Goal: Find contact information: Find contact information

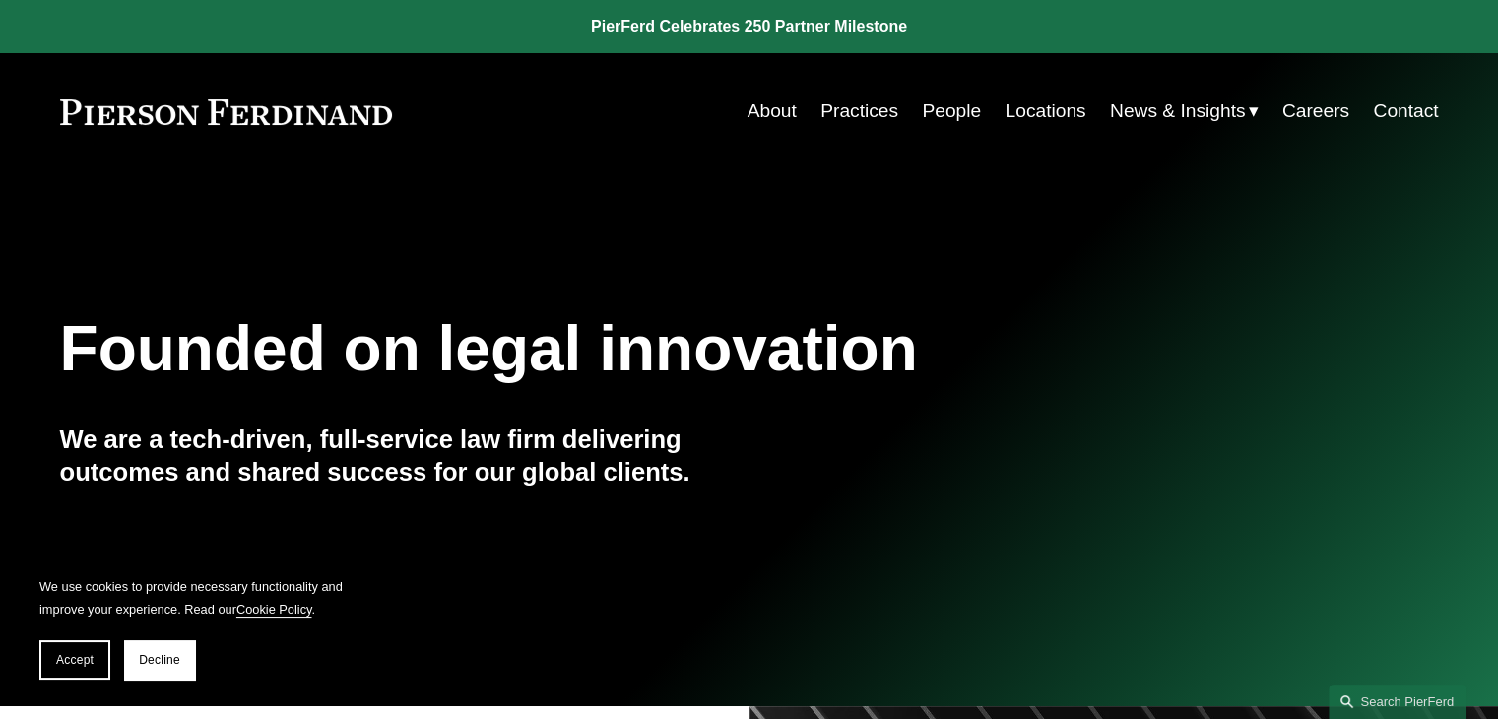
click at [922, 111] on link "People" at bounding box center [951, 111] width 59 height 37
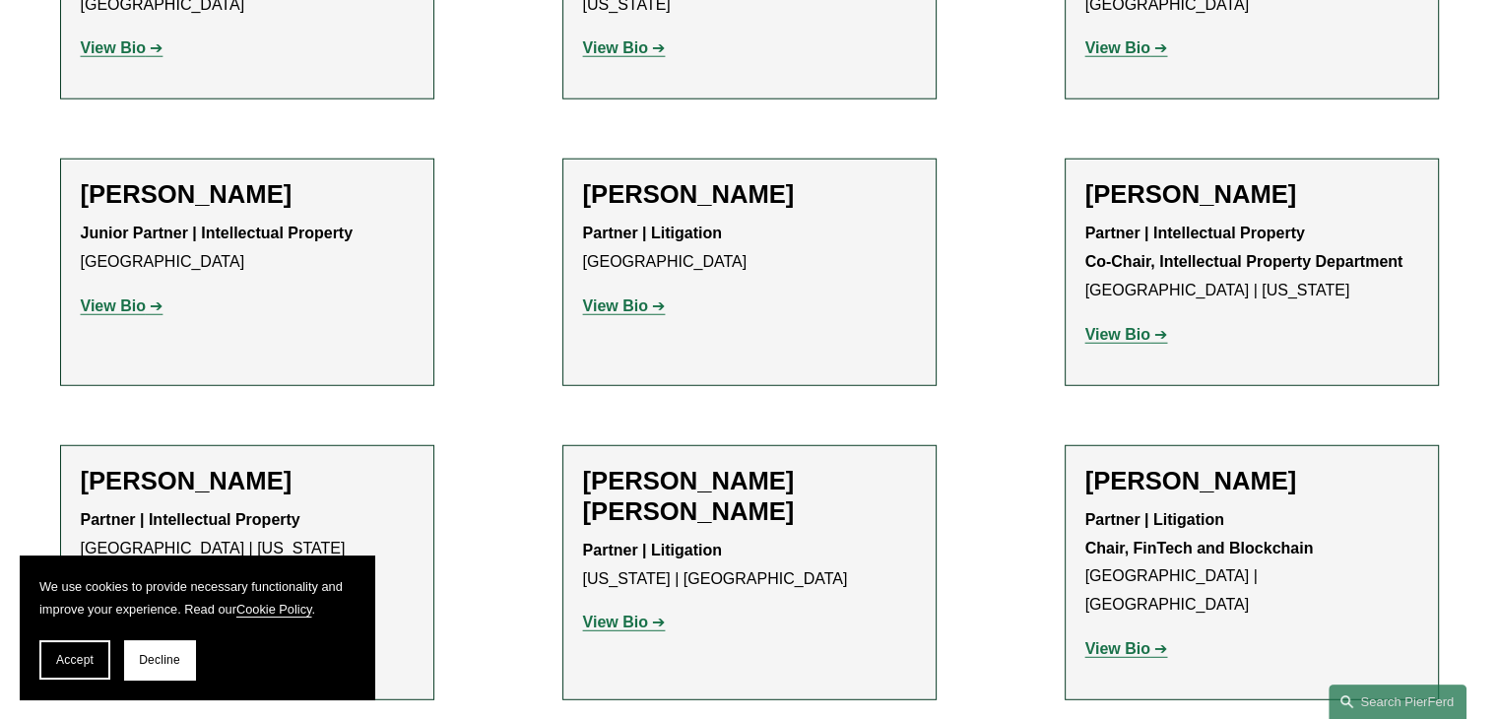
scroll to position [12761, 0]
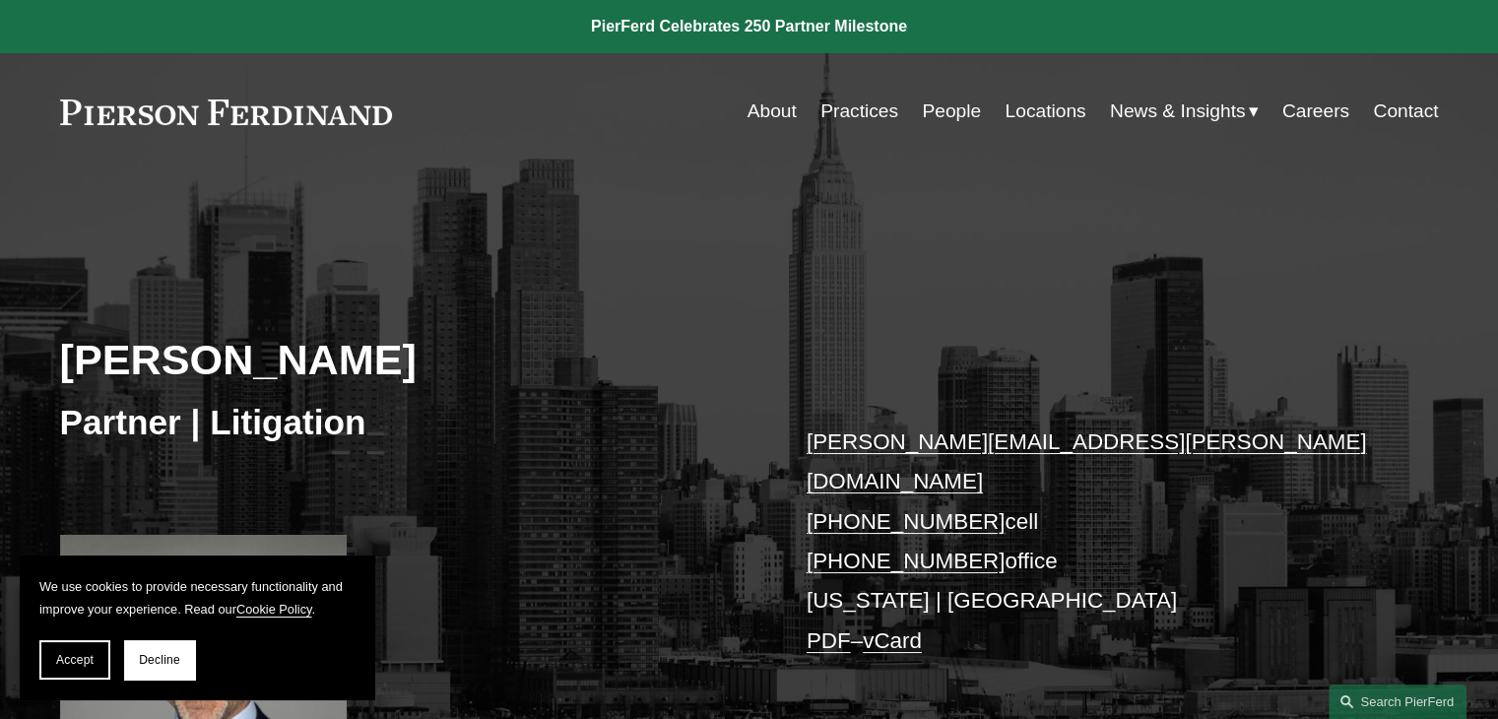
click at [866, 442] on link "[PERSON_NAME][EMAIL_ADDRESS][PERSON_NAME][DOMAIN_NAME]" at bounding box center [1087, 461] width 560 height 64
click at [1089, 300] on div "Robert Lesko Partner | Litigation robert.lesko@pierferd.com +1.973.714.0340 cel…" at bounding box center [749, 512] width 1498 height 594
click at [1200, 380] on div "Robert Lesko Partner | Litigation robert.lesko@pierferd.com +1.973.714.0340 cel…" at bounding box center [749, 512] width 1498 height 594
